Goal: Information Seeking & Learning: Learn about a topic

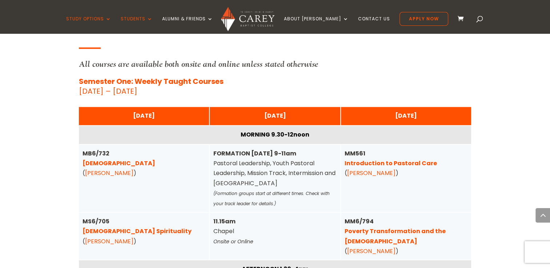
scroll to position [1802, 0]
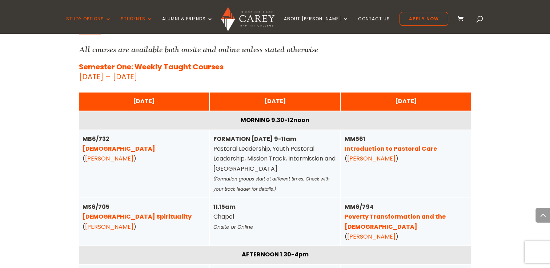
click at [96, 145] on link "Pentateuch" at bounding box center [119, 149] width 73 height 8
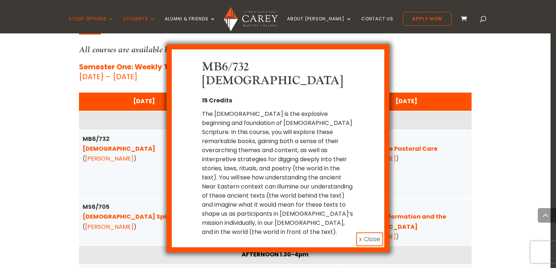
click at [364, 155] on div "MB6/732 Pentateuch 15 Credits The Pentateuch is the explosive beginning and fou…" at bounding box center [278, 148] width 190 height 176
click at [366, 233] on button "x Close" at bounding box center [369, 240] width 27 height 14
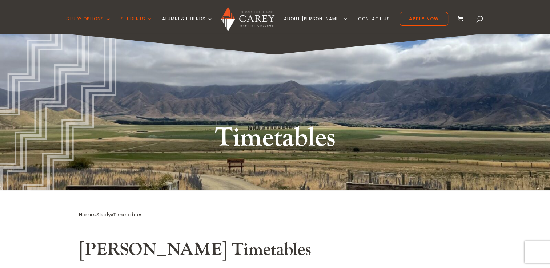
scroll to position [0, 0]
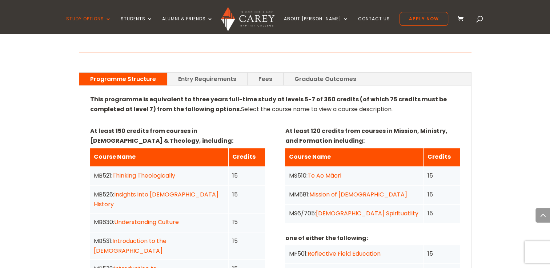
scroll to position [509, 0]
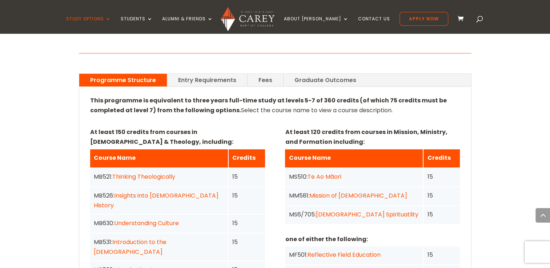
click at [263, 74] on link "Fees" at bounding box center [266, 80] width 36 height 13
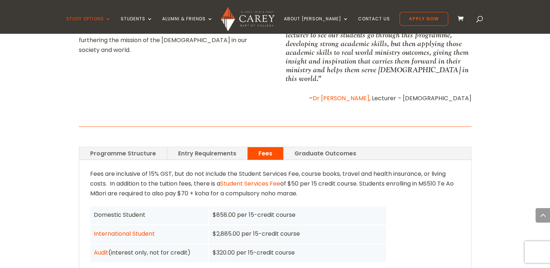
scroll to position [436, 0]
click at [217, 147] on link "Entry Requirements" at bounding box center [207, 153] width 80 height 13
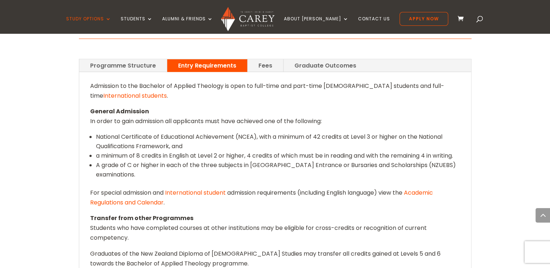
scroll to position [538, 0]
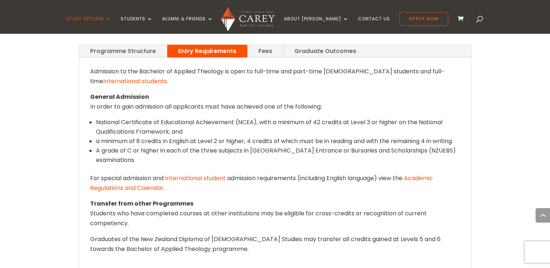
click at [263, 45] on link "Fees" at bounding box center [266, 51] width 36 height 13
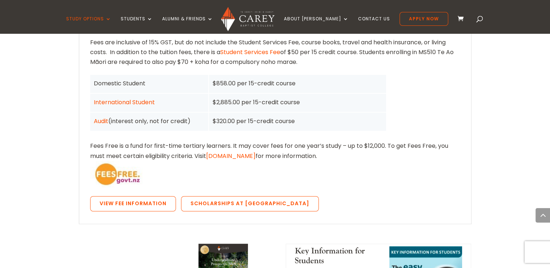
scroll to position [581, 0]
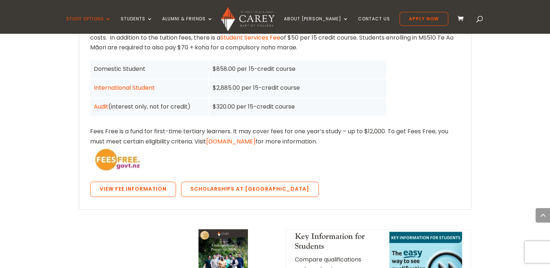
click at [244, 137] on link "[DOMAIN_NAME]" at bounding box center [230, 141] width 49 height 8
